Goal: Information Seeking & Learning: Check status

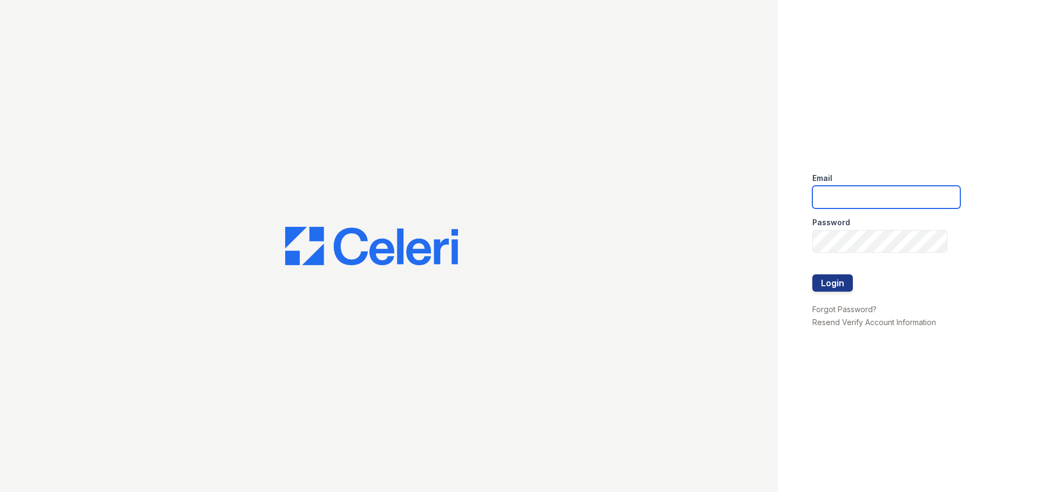
click at [857, 196] on input "email" at bounding box center [887, 197] width 148 height 23
type input "kgradney@trinity-pm.com"
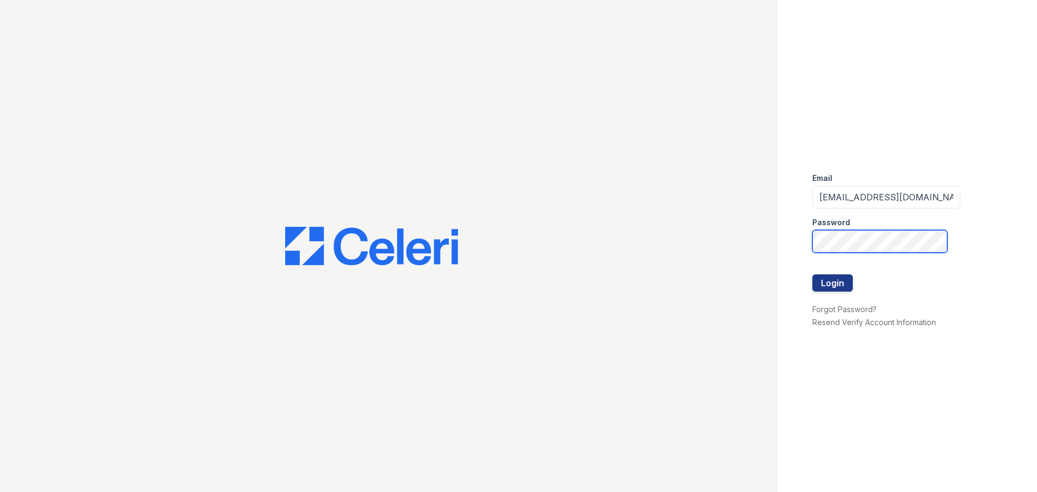
click at [813, 274] on button "Login" at bounding box center [833, 282] width 41 height 17
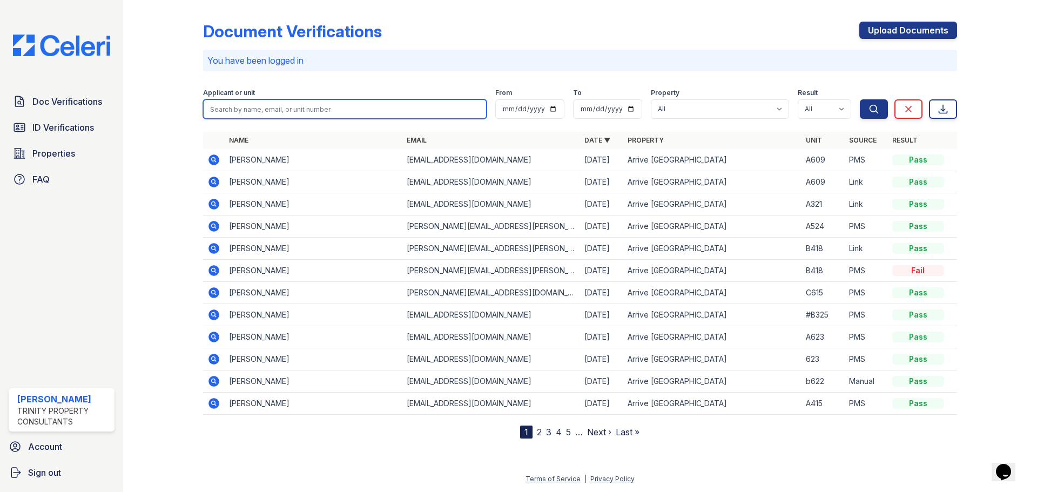
click at [297, 109] on input "search" at bounding box center [345, 108] width 284 height 19
type input "p"
type input "Polianna"
click at [860, 99] on button "Search" at bounding box center [874, 108] width 28 height 19
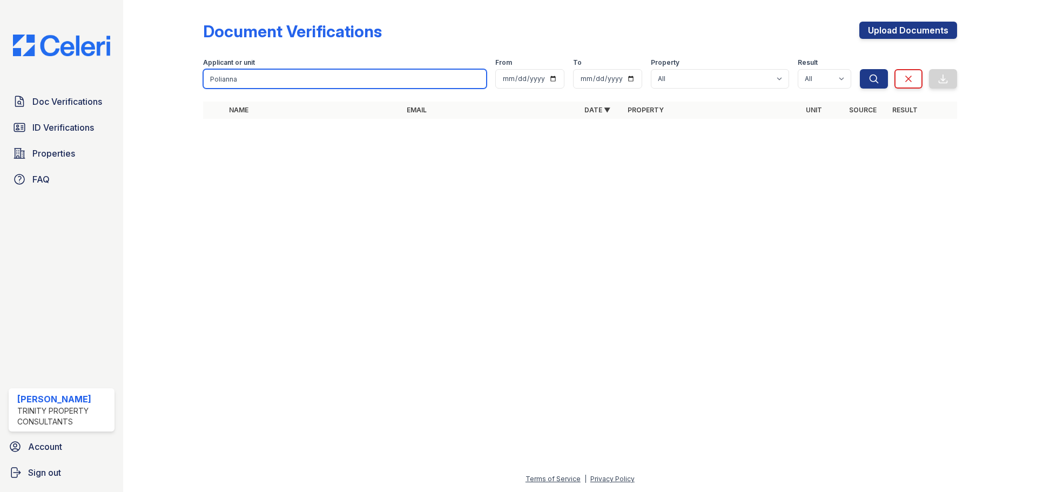
drag, startPoint x: 251, startPoint y: 84, endPoint x: 130, endPoint y: 83, distance: 121.0
click at [130, 83] on div "Document Verifications Upload Documents Filter Applicant or unit Polianna From …" at bounding box center [580, 246] width 914 height 492
click at [211, 75] on input "search" at bounding box center [345, 78] width 284 height 19
paste input "Poliana"
type input "Poliana"
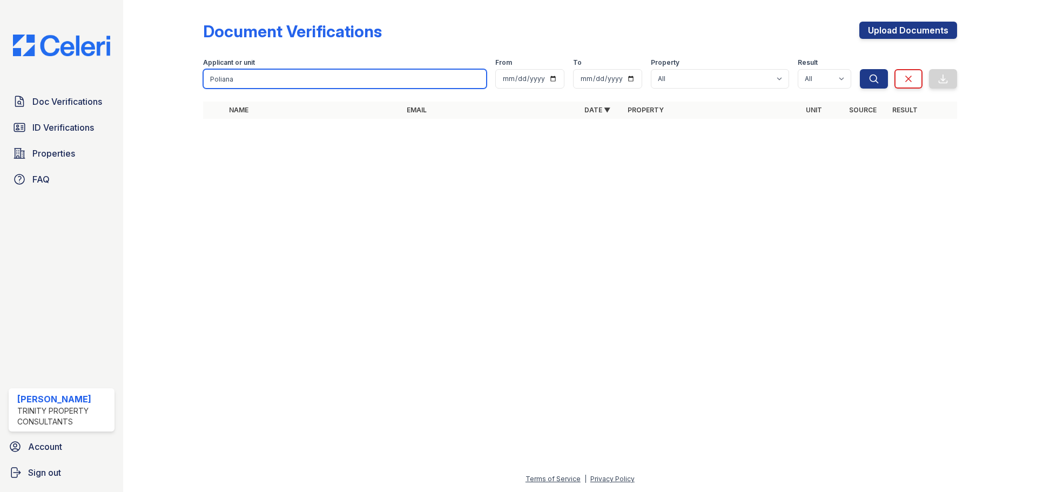
click at [860, 69] on button "Search" at bounding box center [874, 78] width 28 height 19
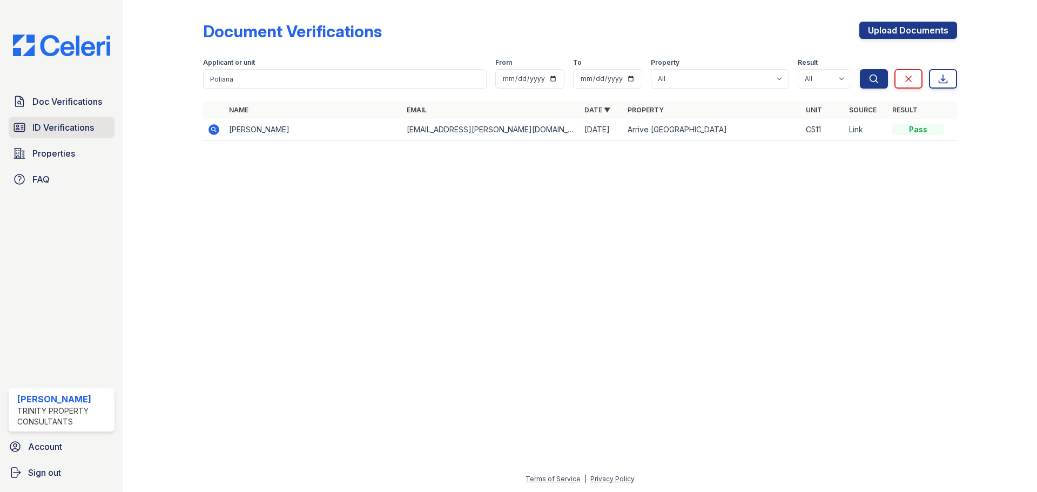
click at [69, 124] on span "ID Verifications" at bounding box center [63, 127] width 62 height 13
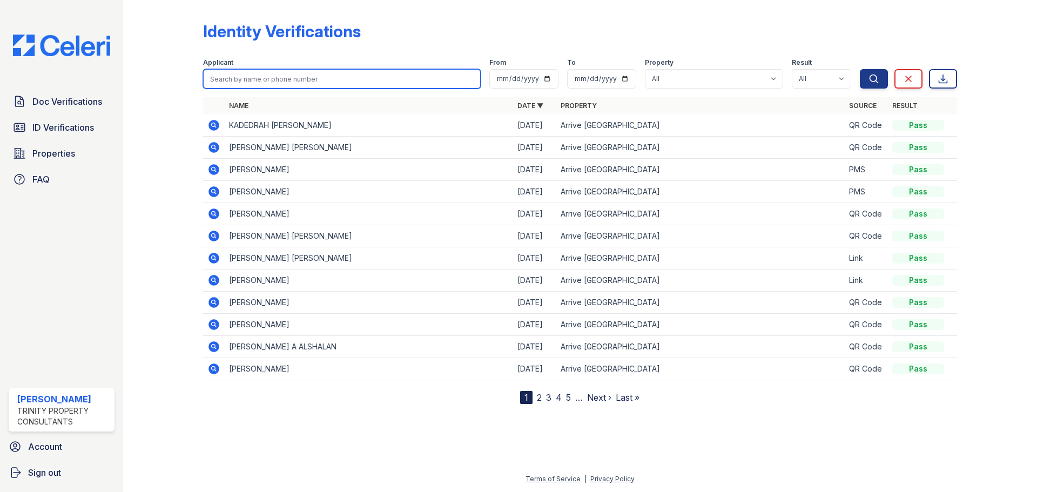
click at [209, 75] on input "search" at bounding box center [342, 78] width 278 height 19
paste input "Poliana"
type input "Poliana"
click at [860, 69] on button "Search" at bounding box center [874, 78] width 28 height 19
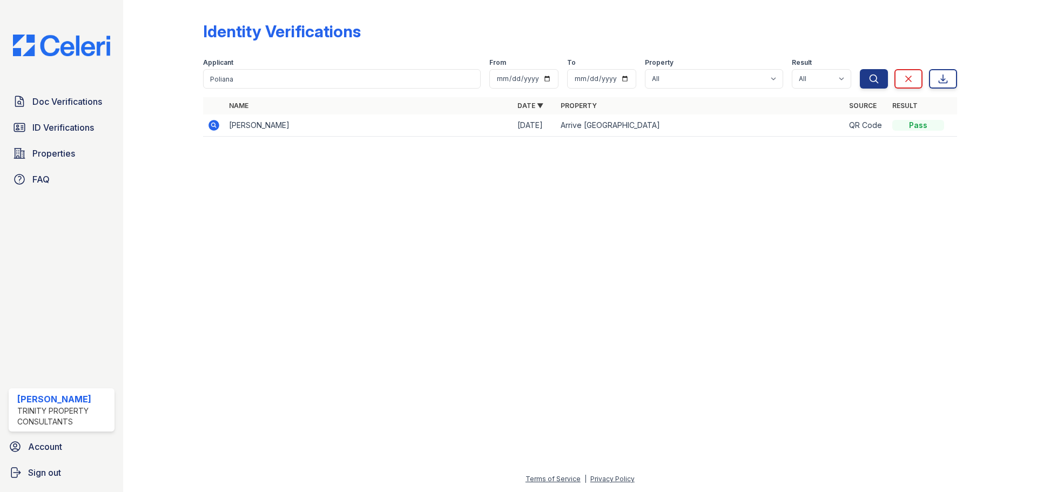
click at [215, 124] on icon at bounding box center [213, 125] width 13 height 13
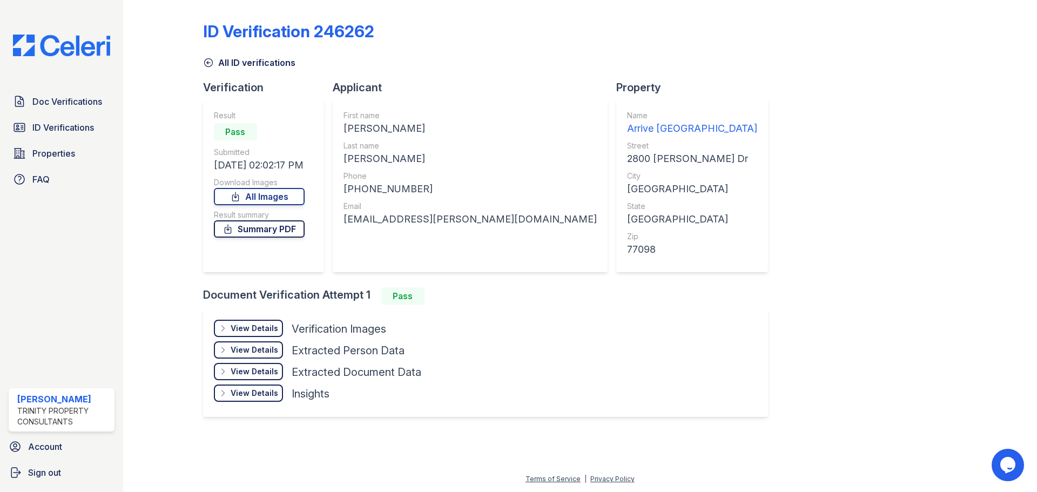
click at [290, 229] on link "Summary PDF" at bounding box center [259, 228] width 91 height 17
